Goal: Find specific page/section: Find specific page/section

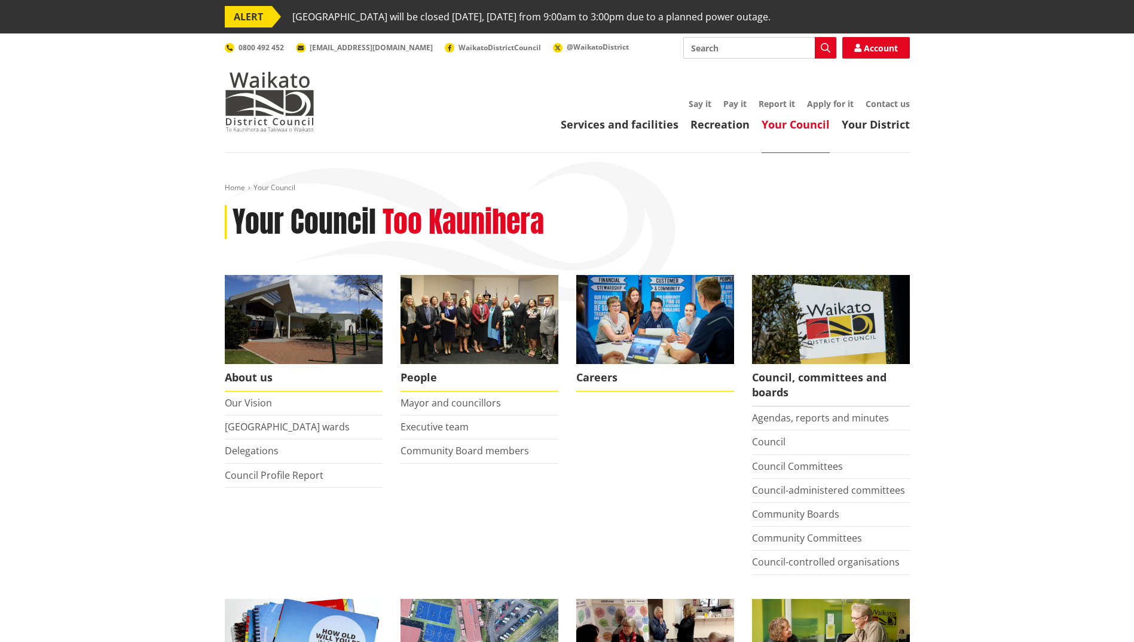
click at [698, 48] on input "Search" at bounding box center [760, 48] width 153 height 22
type input "Roading team"
click at [823, 48] on icon "button" at bounding box center [826, 48] width 10 height 10
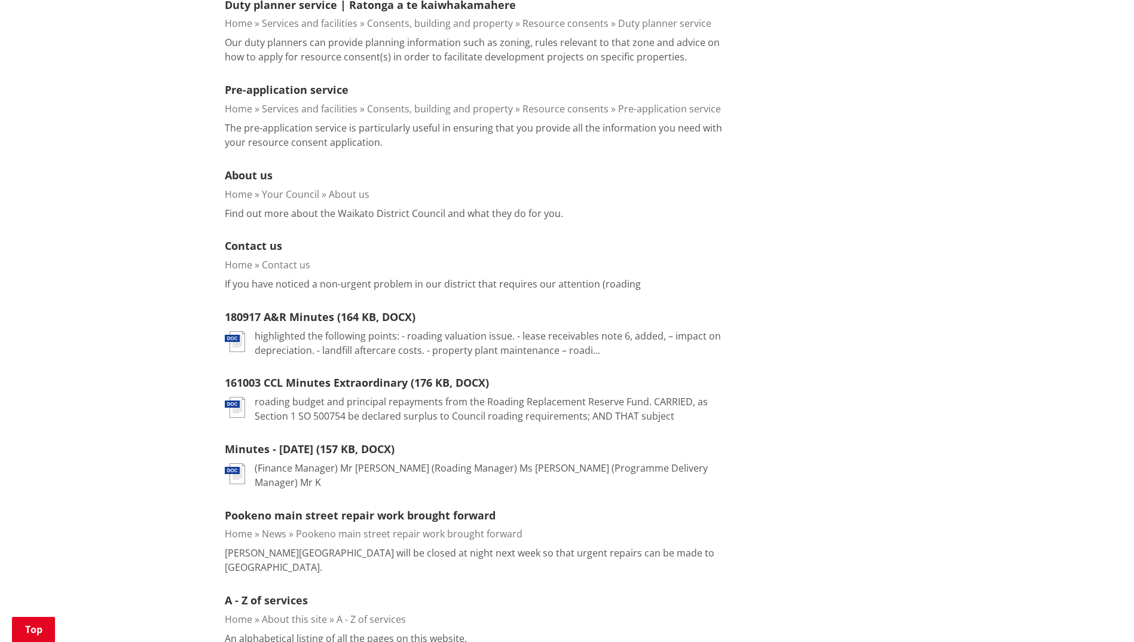
scroll to position [846, 0]
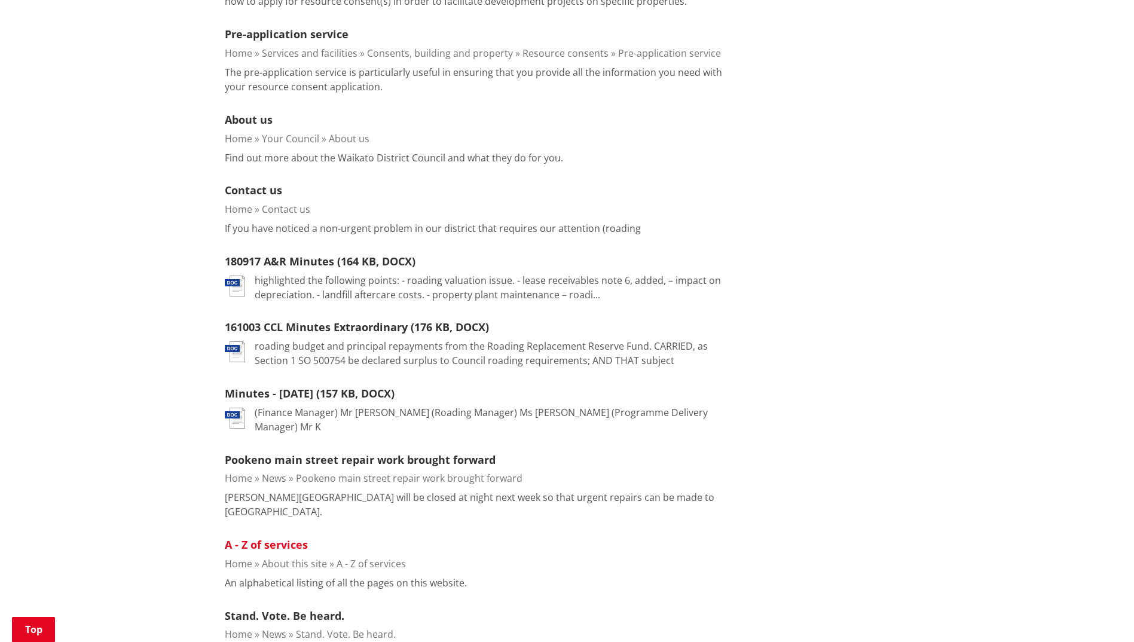
click at [258, 538] on link "A - Z of services" at bounding box center [266, 545] width 83 height 14
click at [272, 538] on link "A - Z of services" at bounding box center [266, 545] width 83 height 14
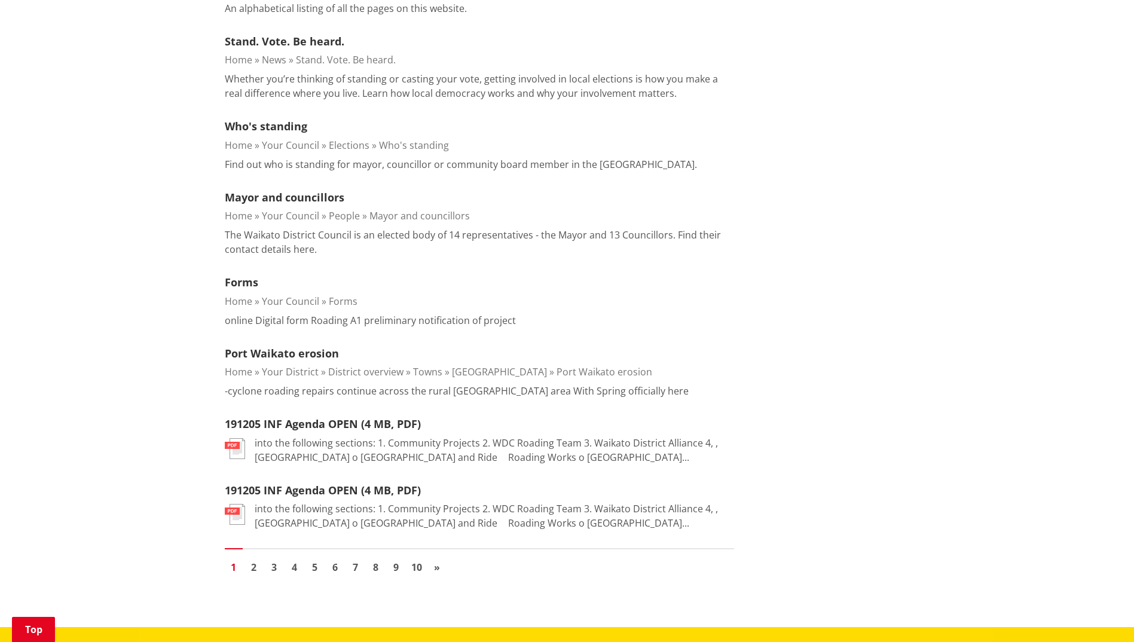
scroll to position [1460, 0]
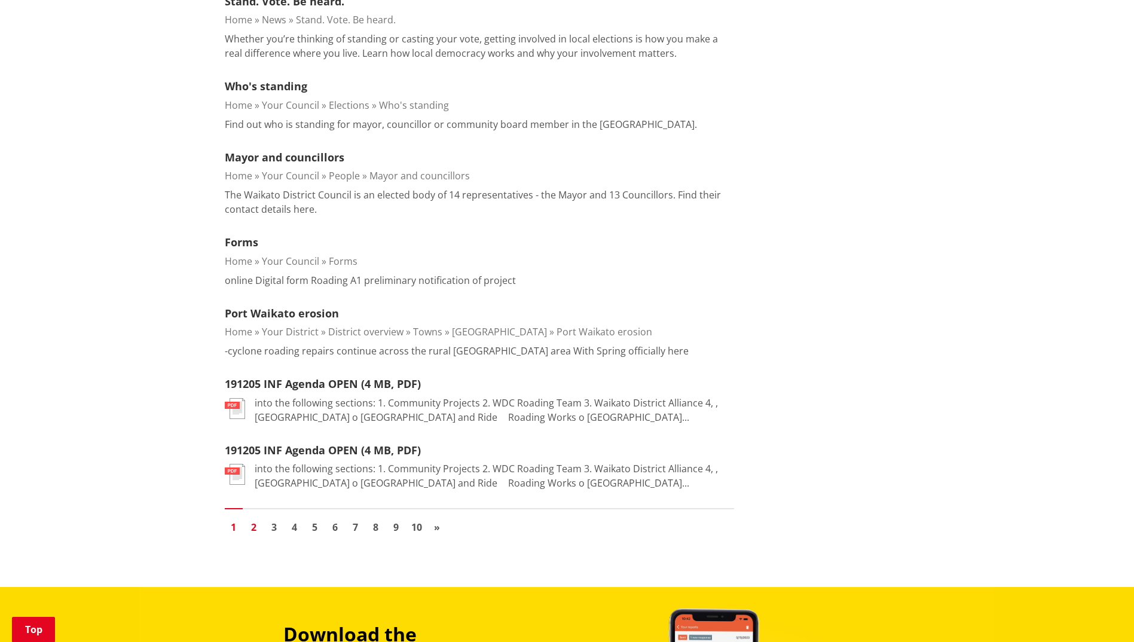
click at [254, 518] on link "2" at bounding box center [254, 527] width 18 height 18
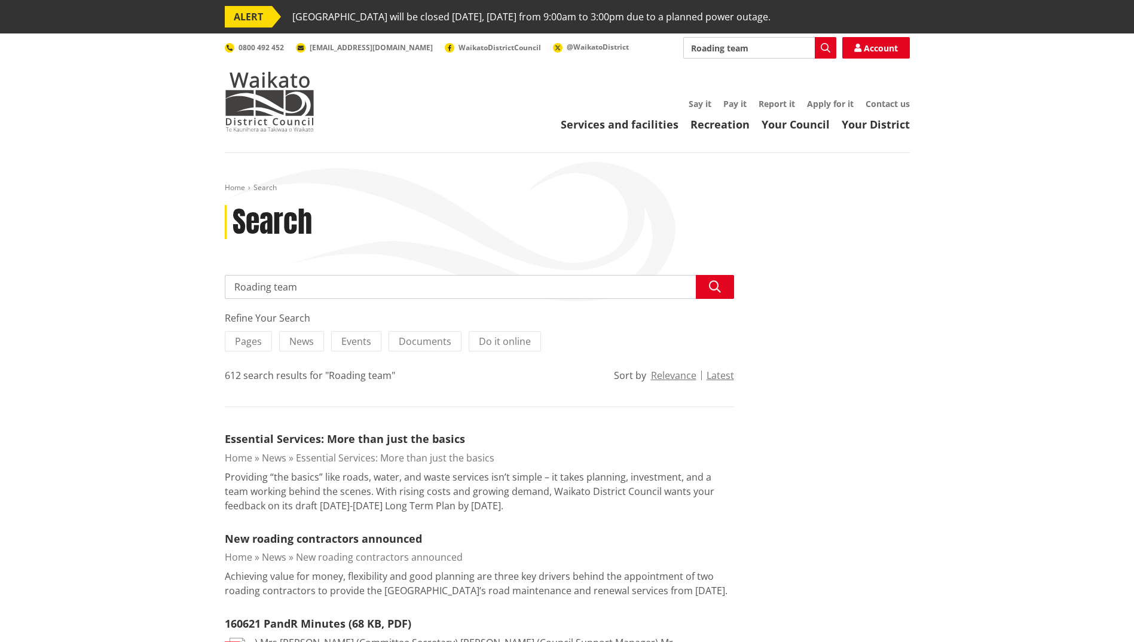
click at [315, 285] on input "Roading team" at bounding box center [480, 287] width 510 height 24
type input "Roading team RDG00512/26"
click at [716, 290] on icon "button" at bounding box center [715, 287] width 12 height 12
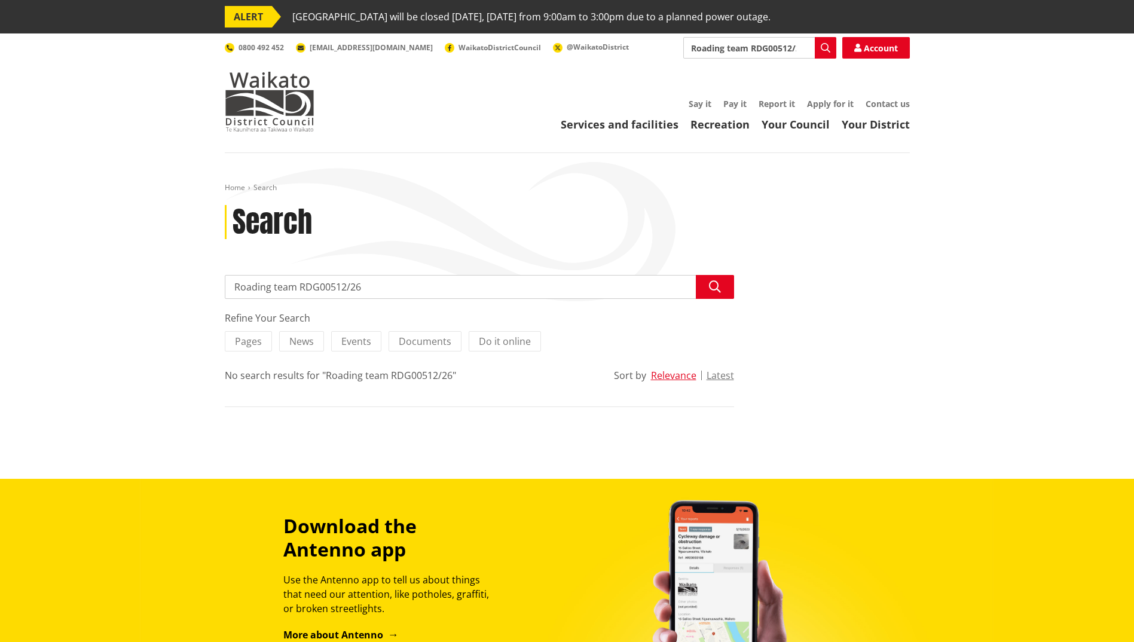
click at [234, 285] on input "Roading team RDG00512/26" at bounding box center [480, 287] width 510 height 24
click at [273, 286] on input "Roading team RDG00512/26" at bounding box center [480, 287] width 510 height 24
type input "Roading Signage RDG00512/26"
click at [708, 289] on button "Search" at bounding box center [715, 287] width 38 height 24
click at [311, 287] on input "Roading Signage RDG00512/26" at bounding box center [480, 287] width 510 height 24
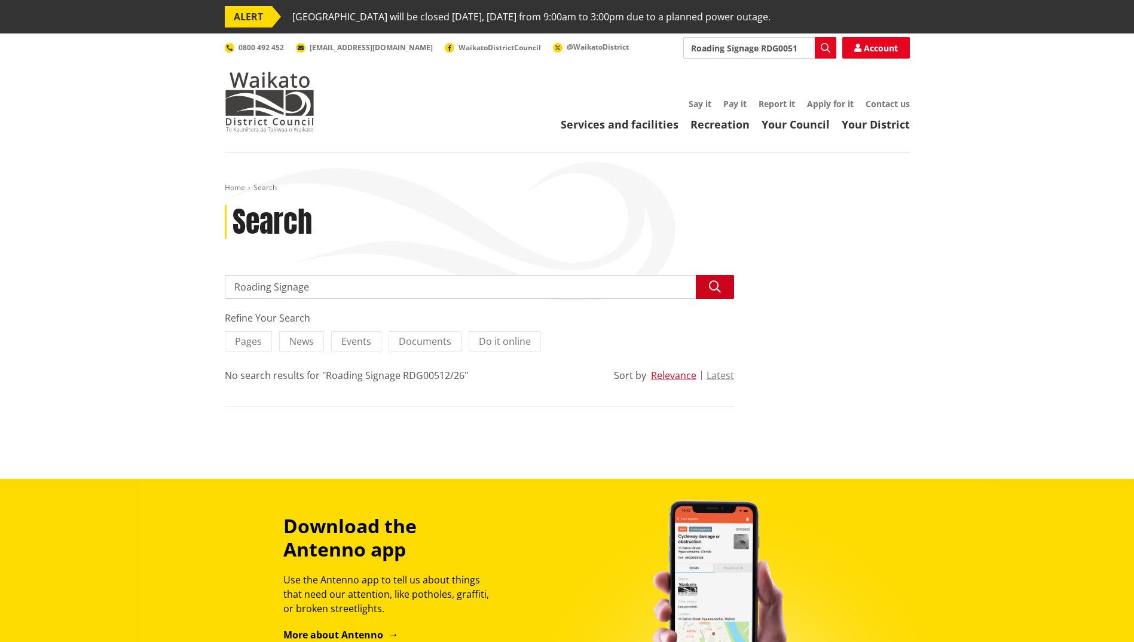
type input "Roading Signage"
click at [716, 289] on icon "button" at bounding box center [715, 287] width 12 height 12
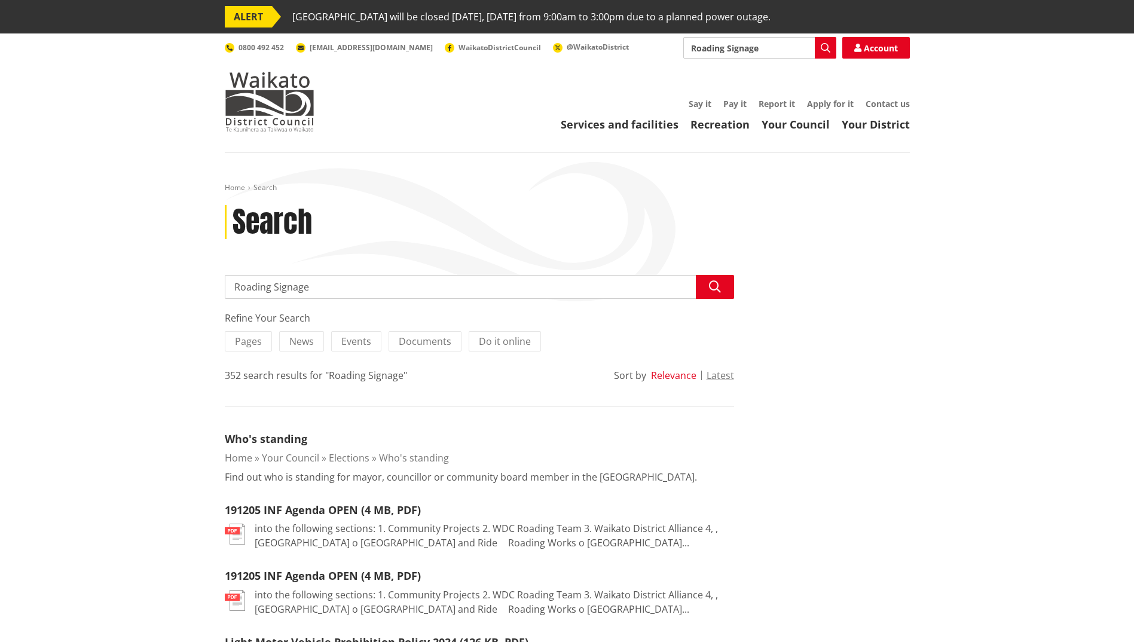
click at [672, 374] on button "Relevance" at bounding box center [673, 375] width 45 height 11
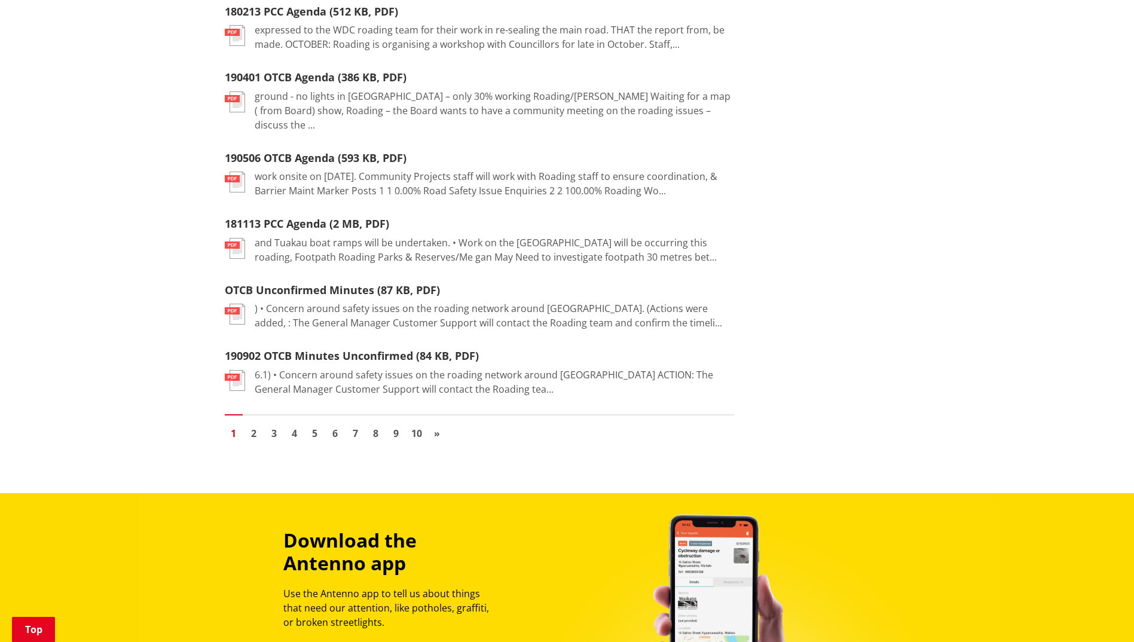
scroll to position [1381, 0]
